Goal: Information Seeking & Learning: Learn about a topic

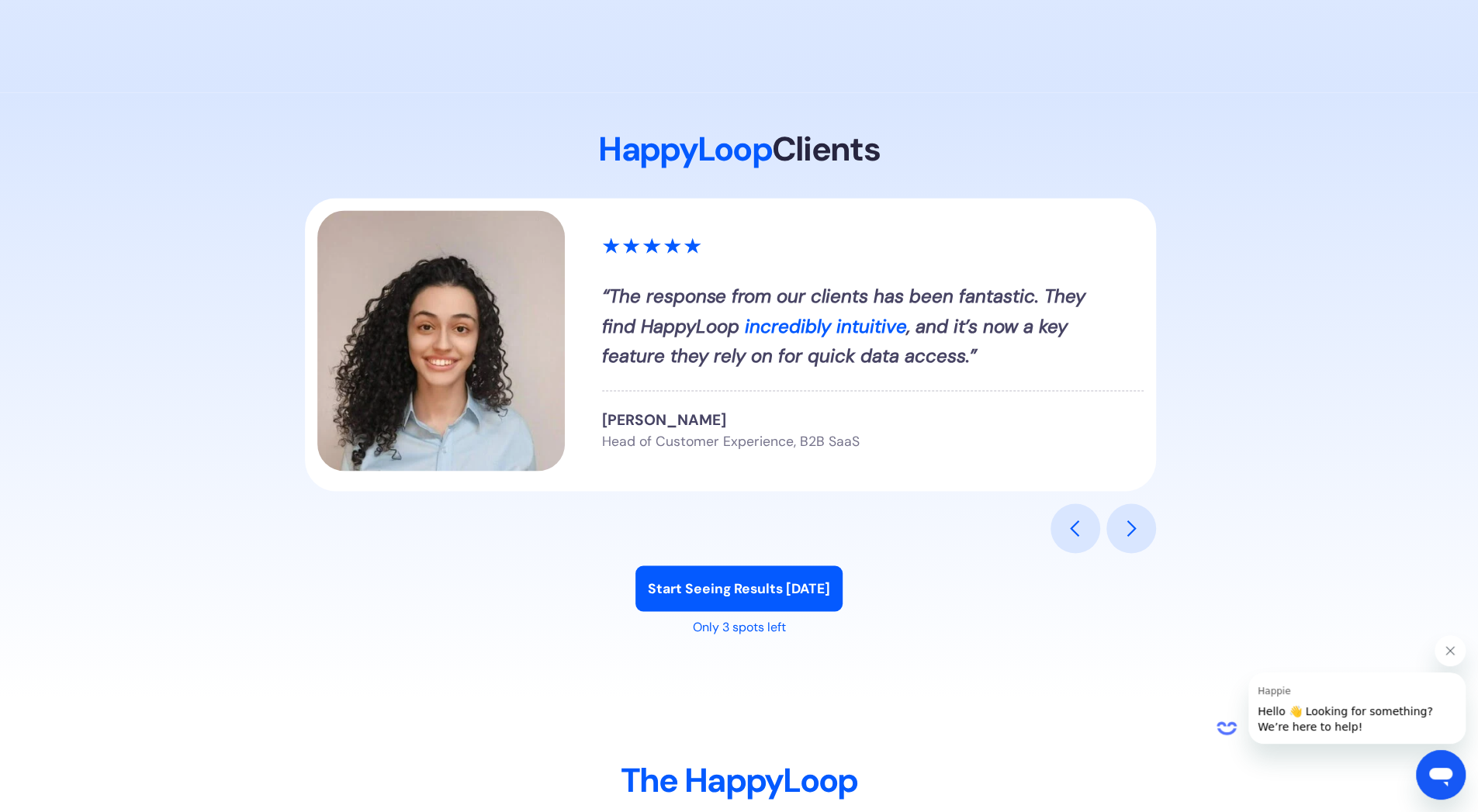
scroll to position [1784, 0]
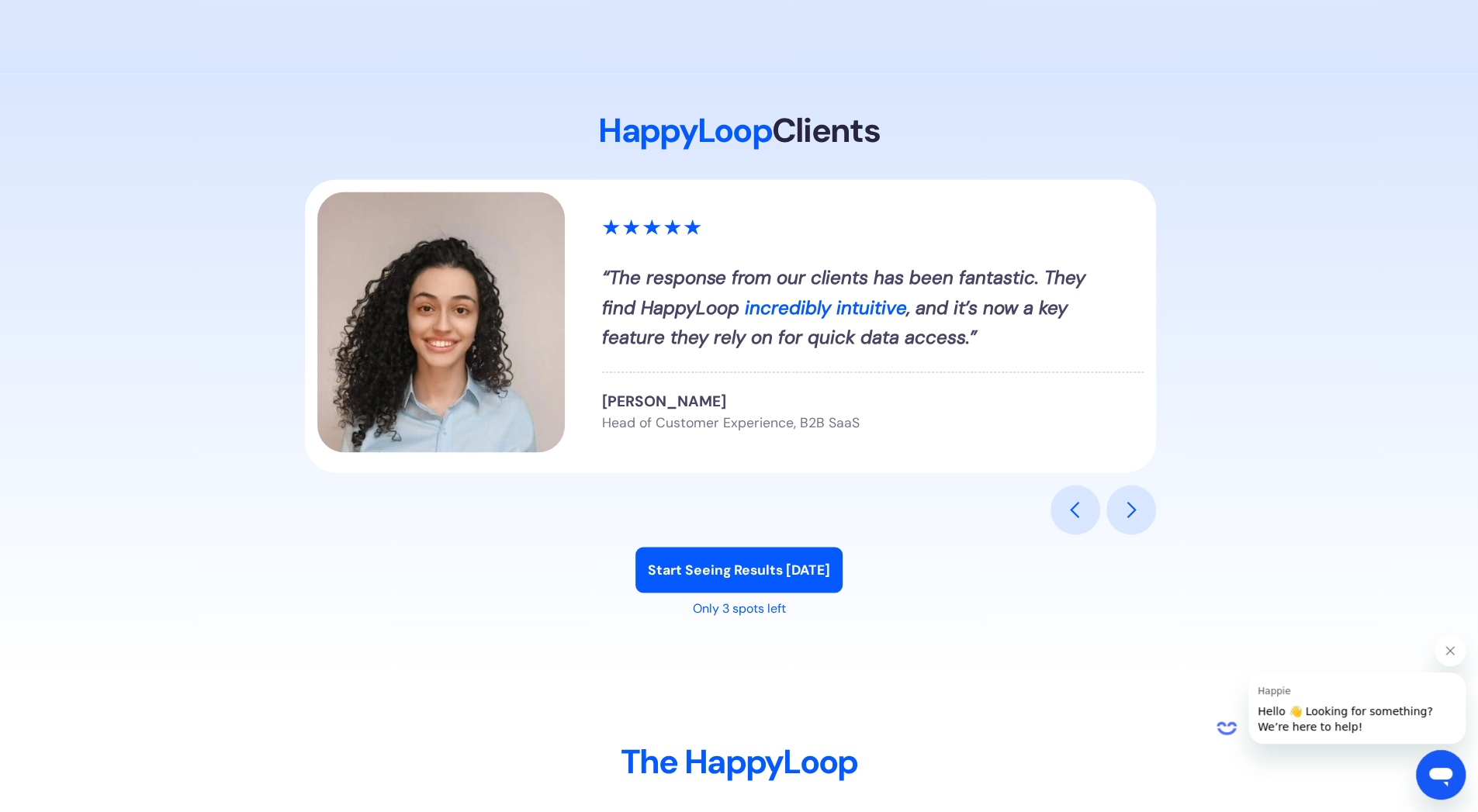
click at [1066, 509] on div "previous slide" at bounding box center [1075, 509] width 19 height 19
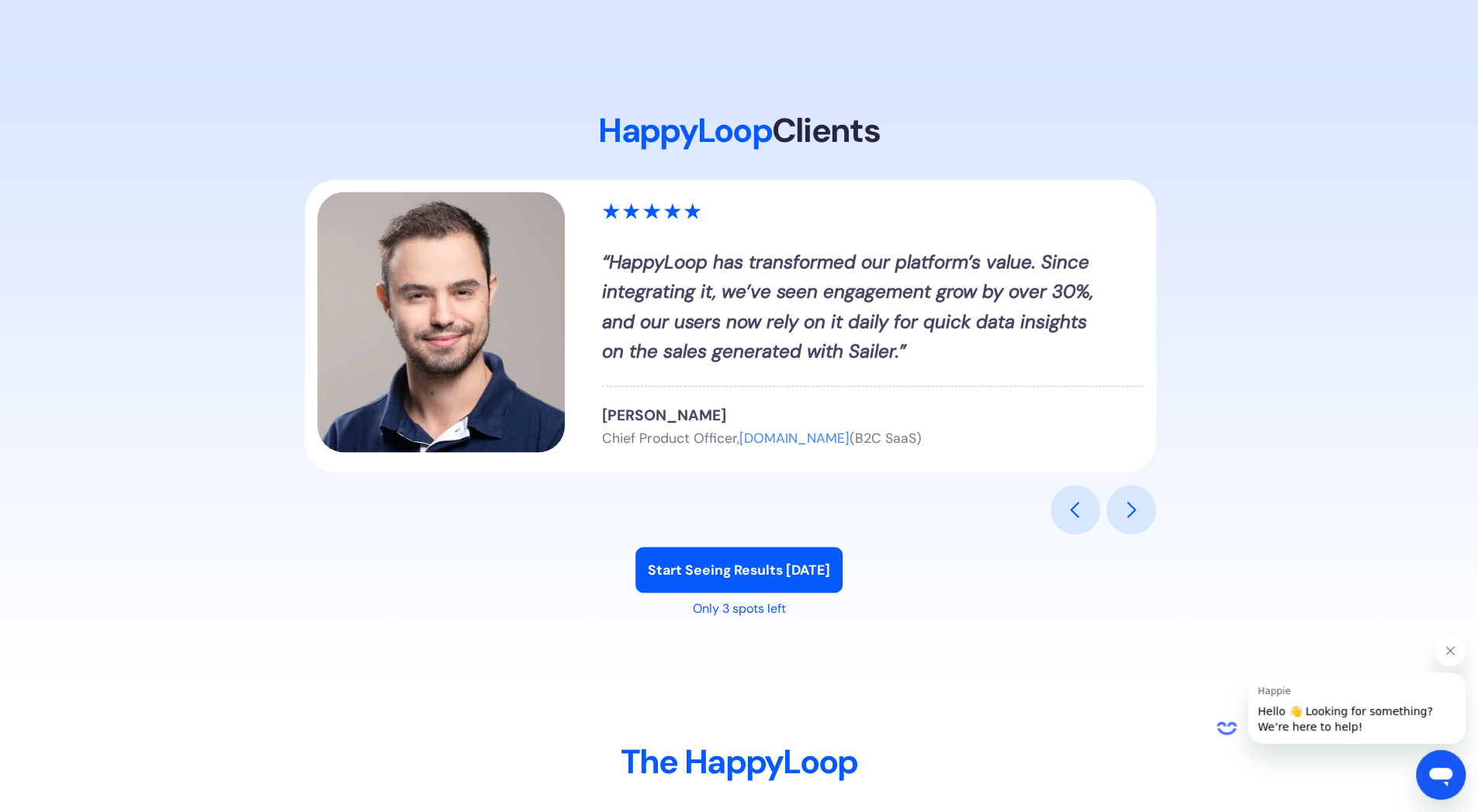
click at [1066, 509] on div "previous slide" at bounding box center [1075, 509] width 19 height 19
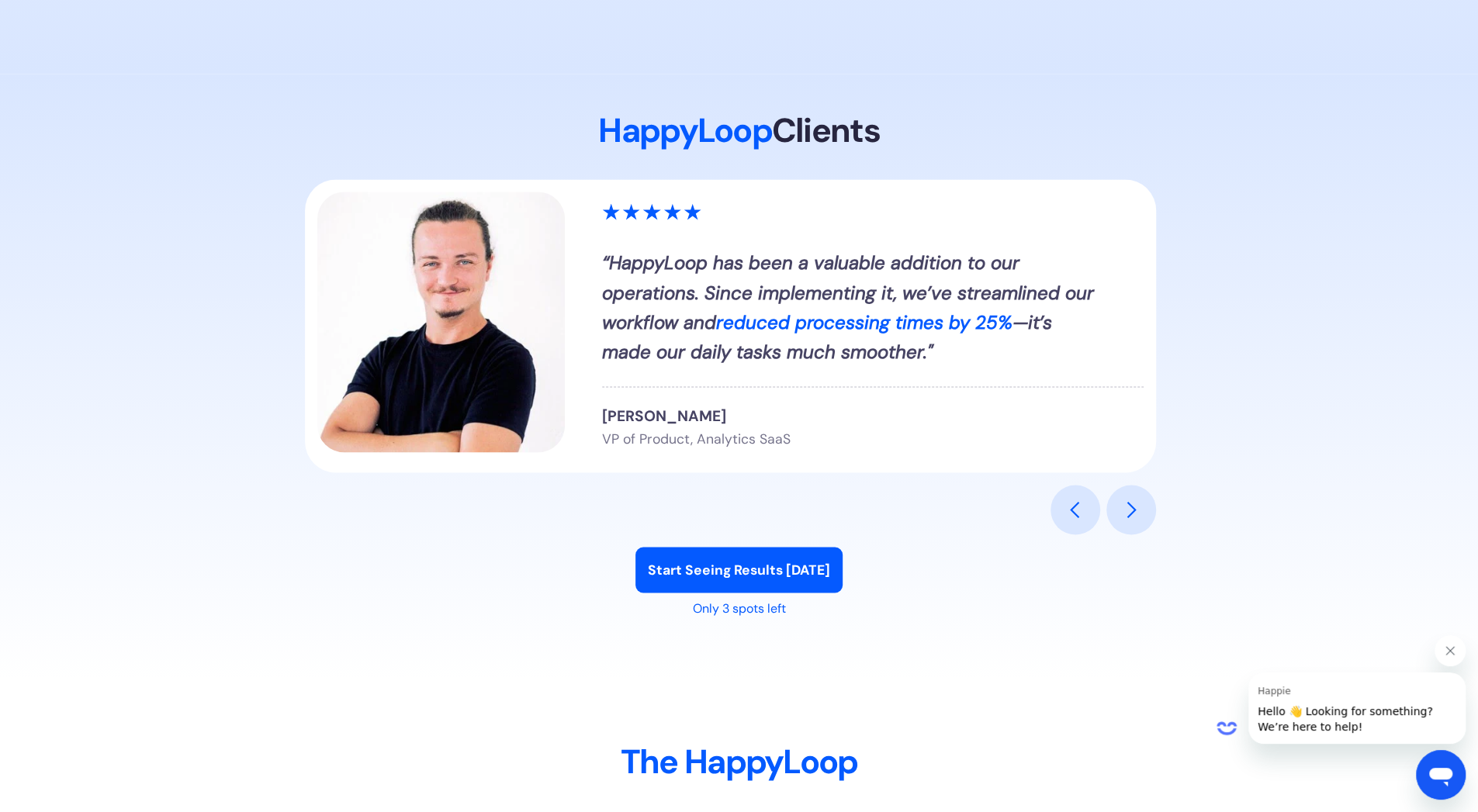
click at [1066, 509] on div "previous slide" at bounding box center [1075, 509] width 19 height 19
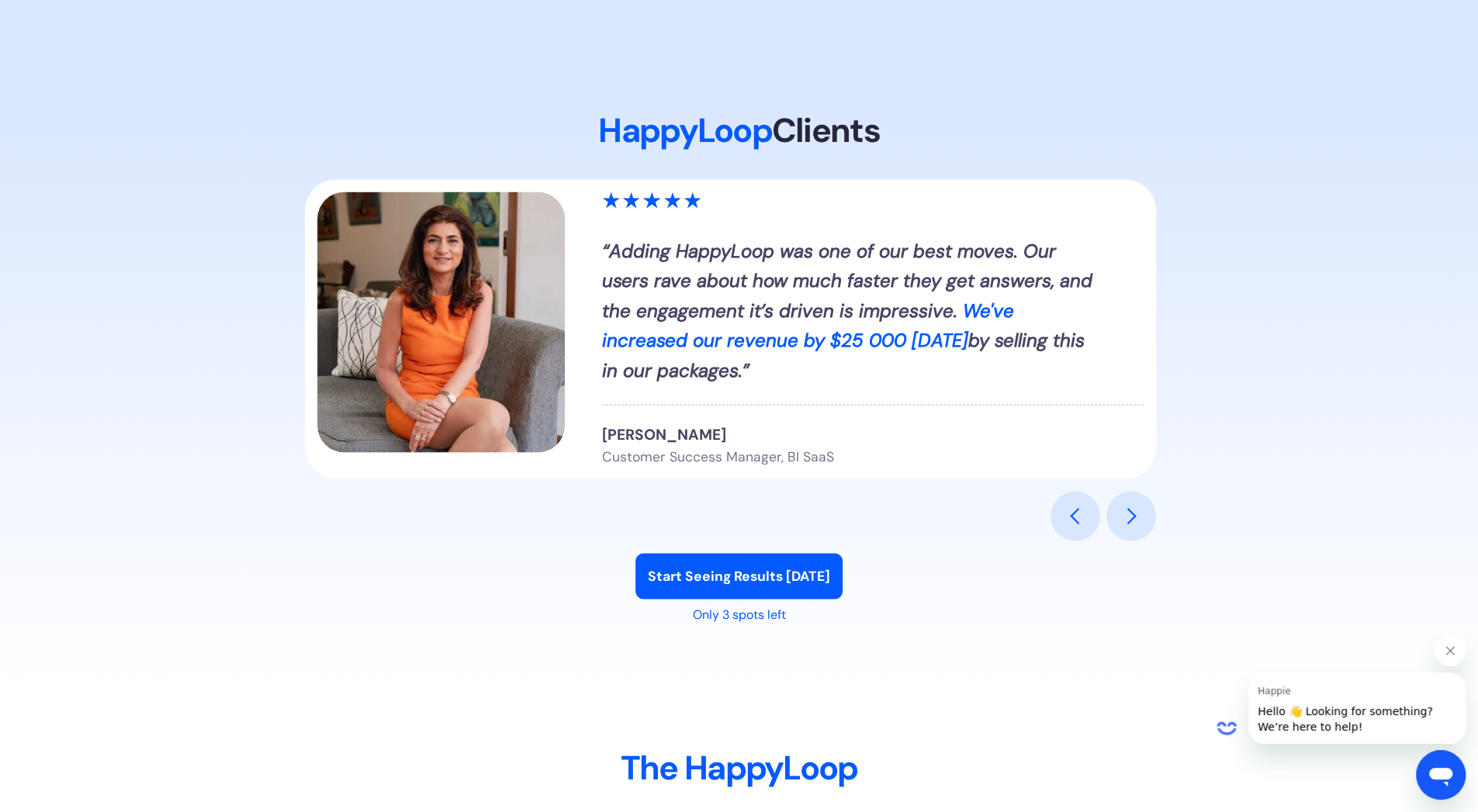
click at [1066, 509] on div "previous slide" at bounding box center [1075, 515] width 19 height 19
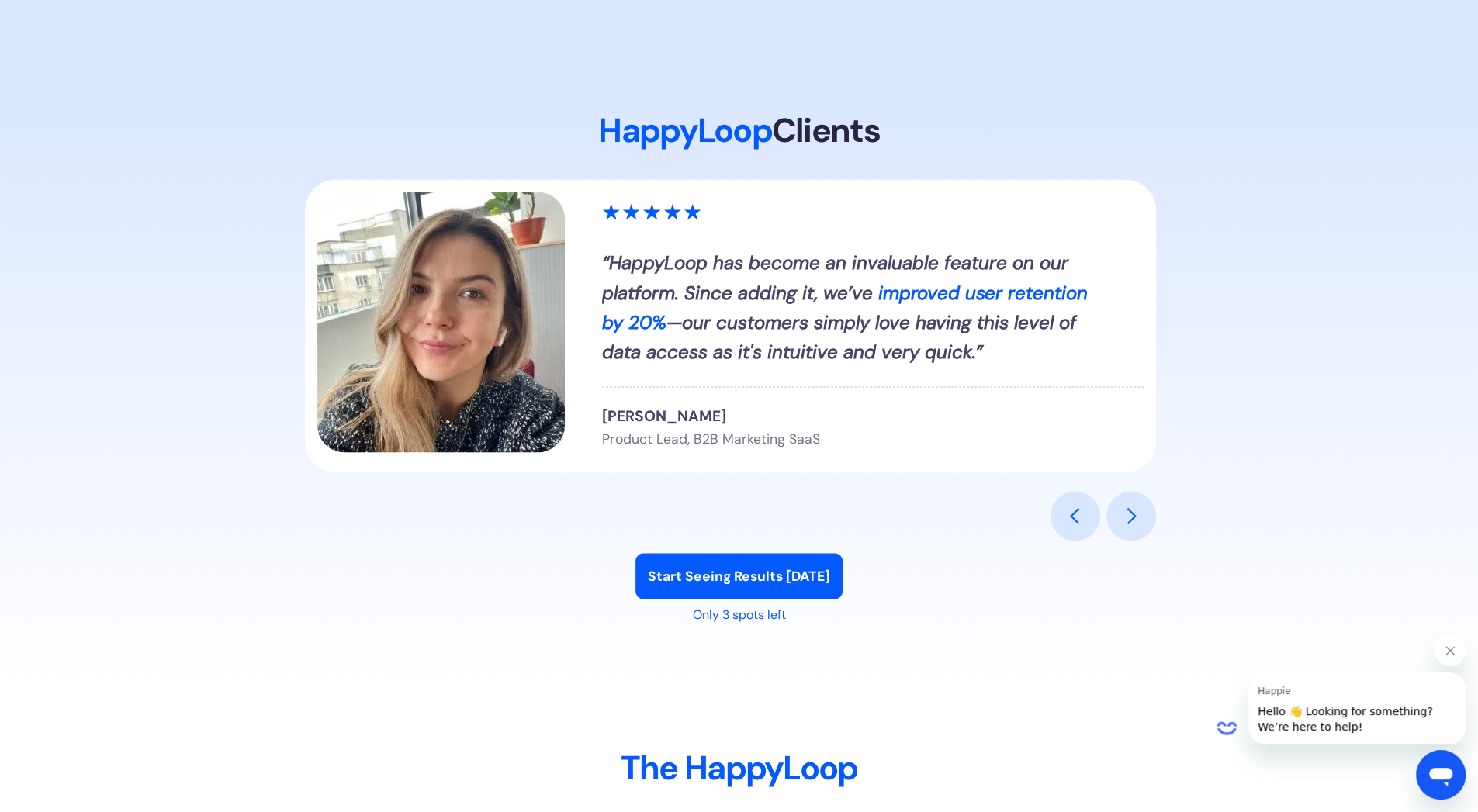
click at [1066, 509] on div "previous slide" at bounding box center [1075, 515] width 19 height 19
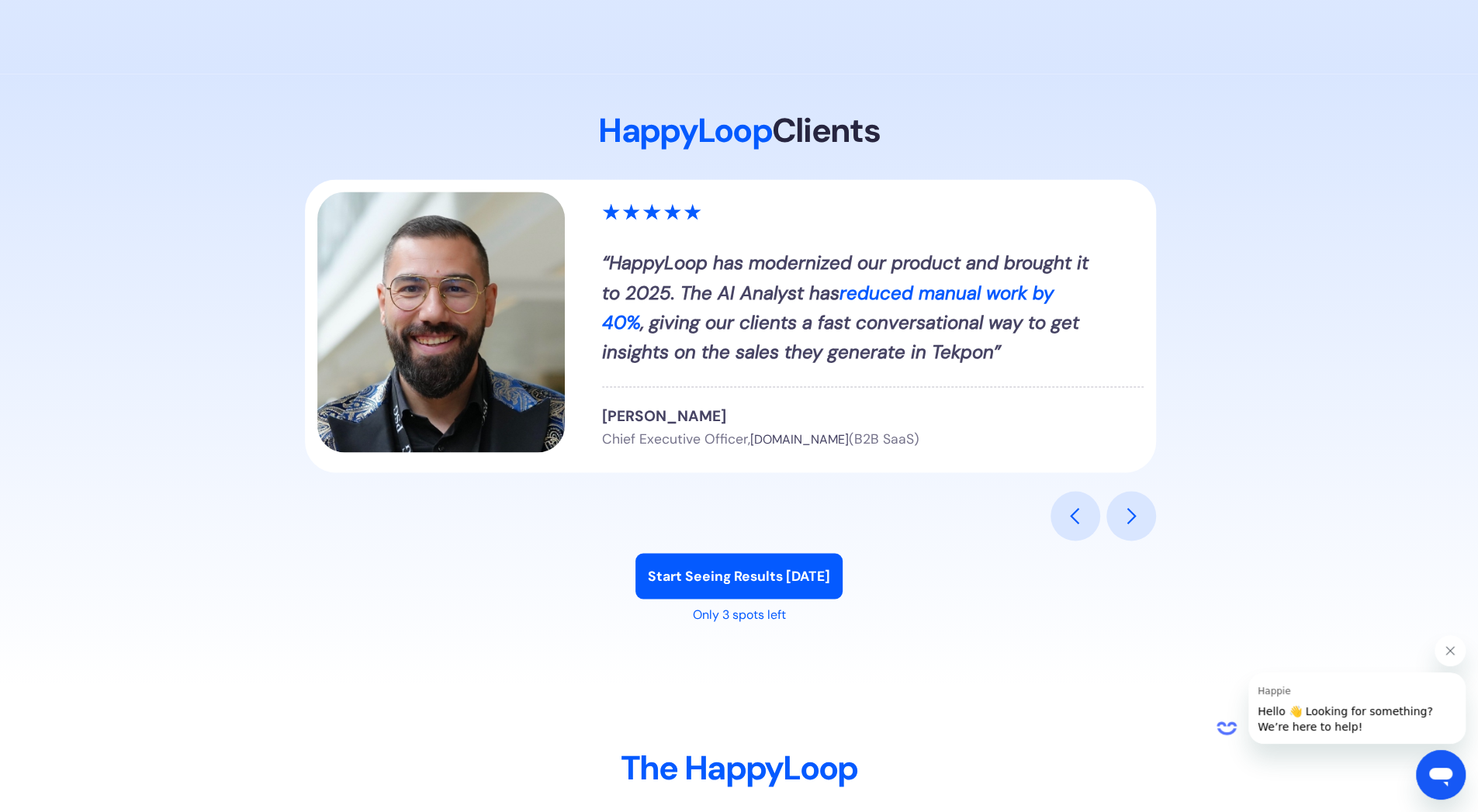
click at [1066, 509] on div "previous slide" at bounding box center [1075, 515] width 19 height 19
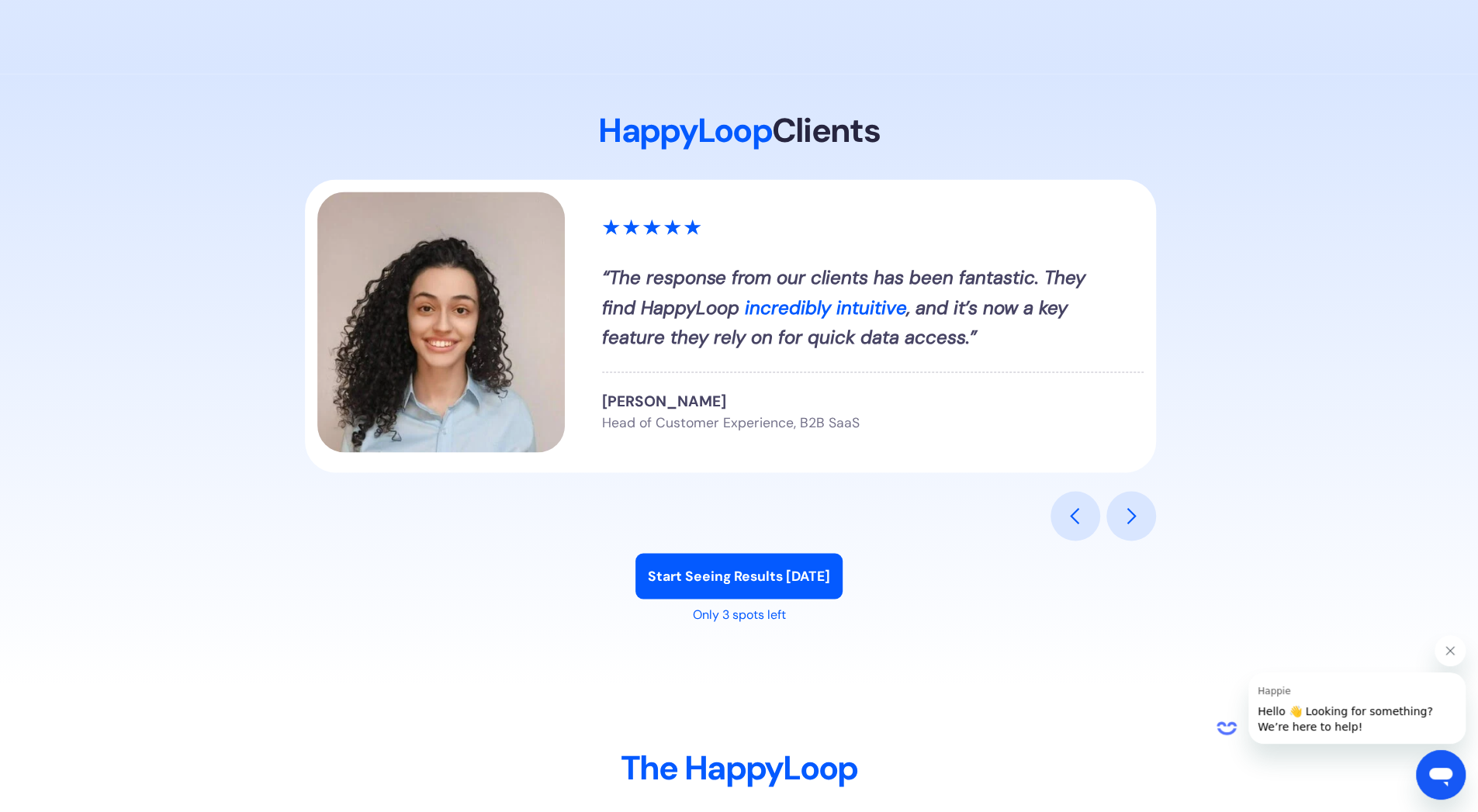
click at [1066, 509] on div "previous slide" at bounding box center [1075, 515] width 19 height 19
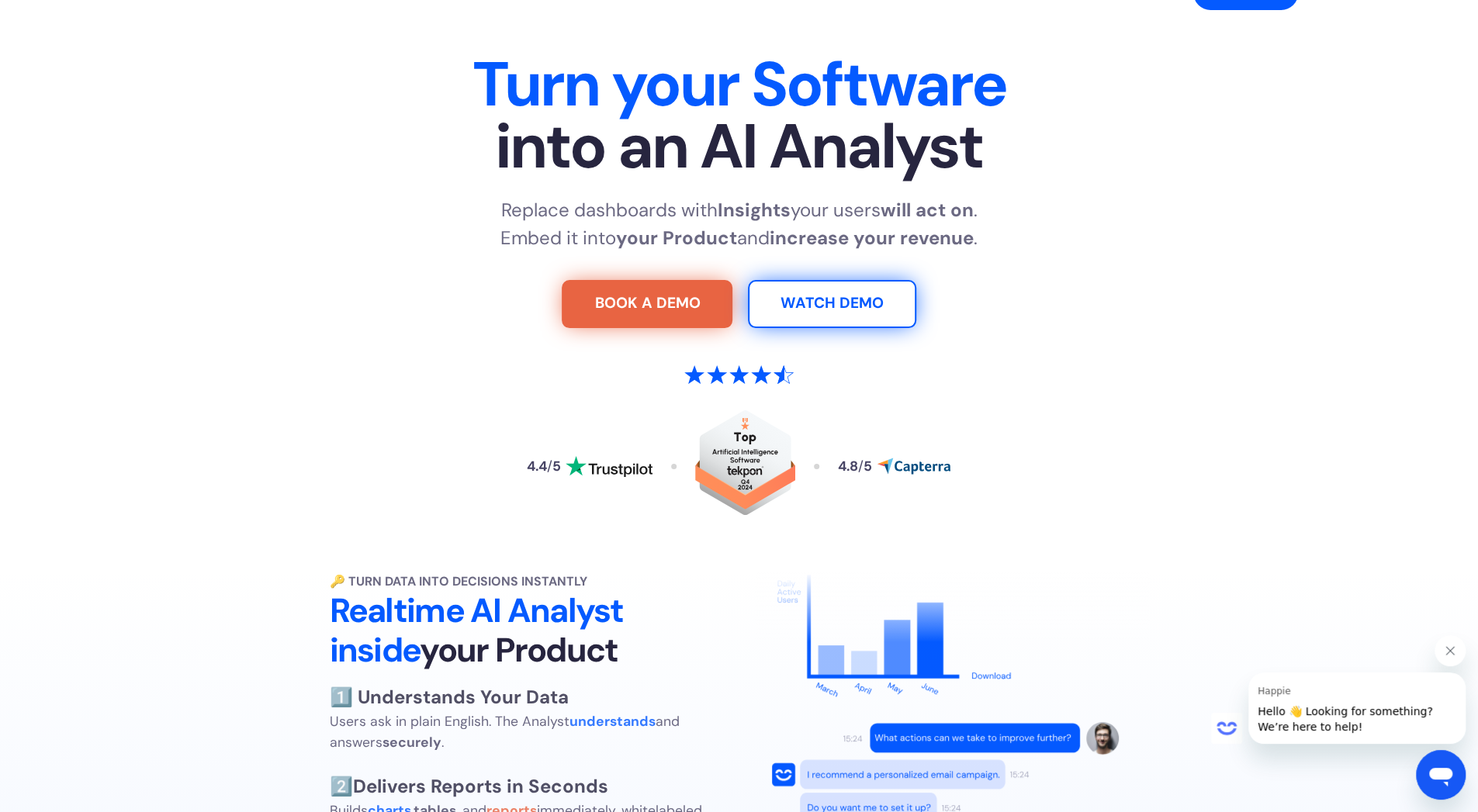
scroll to position [0, 0]
